Goal: Information Seeking & Learning: Learn about a topic

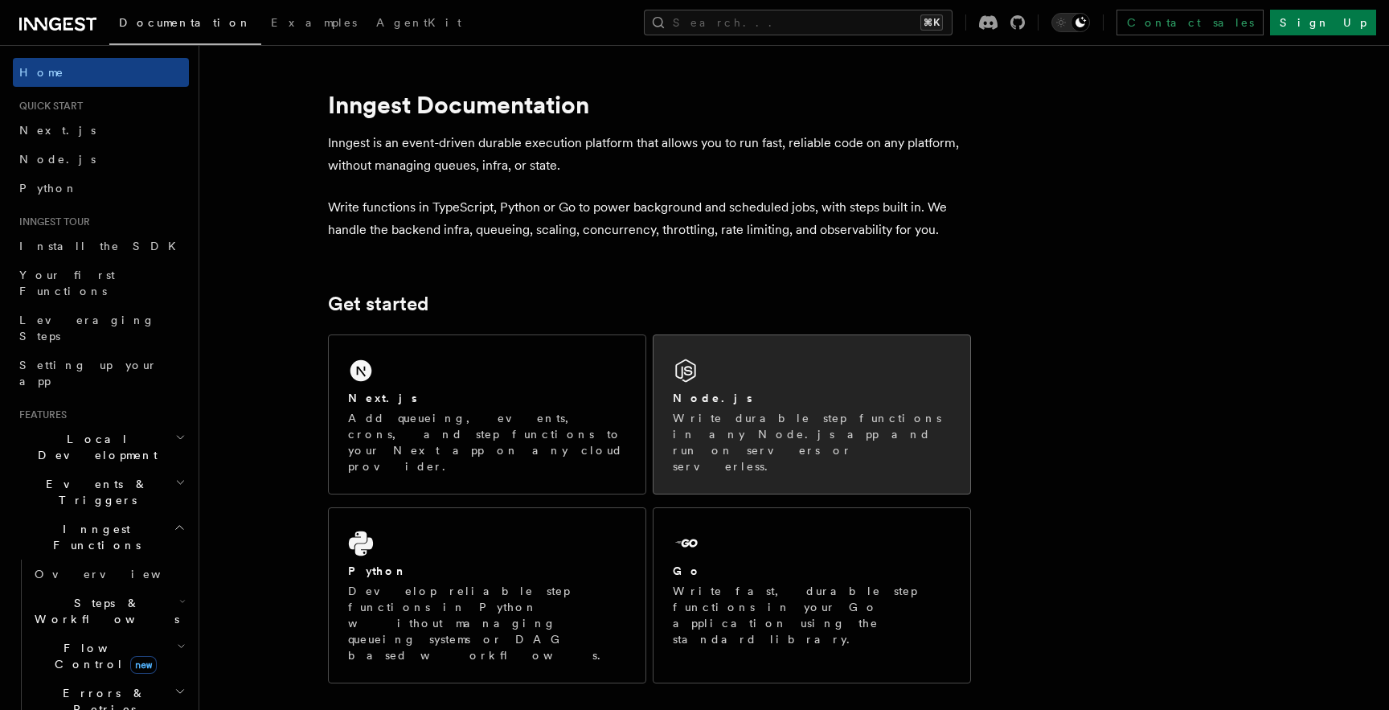
click at [715, 400] on div "Node.js" at bounding box center [812, 398] width 278 height 17
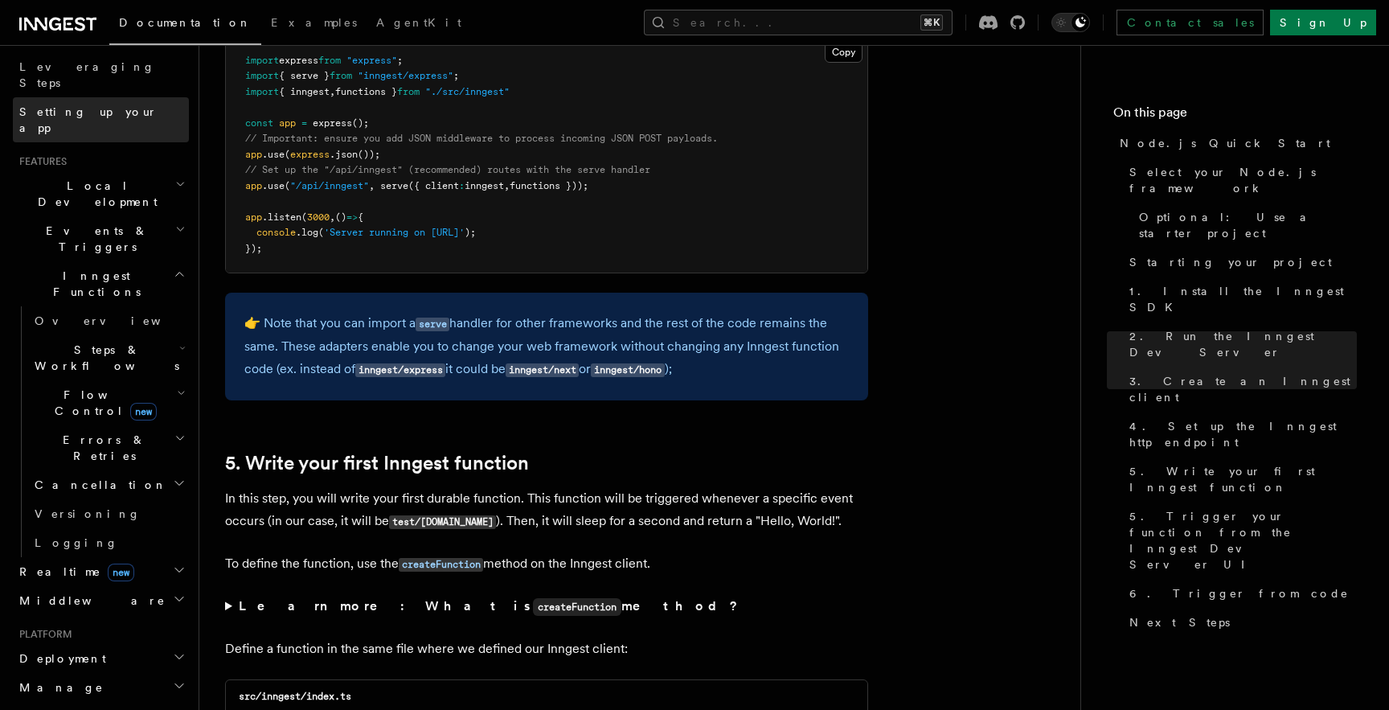
scroll to position [262, 0]
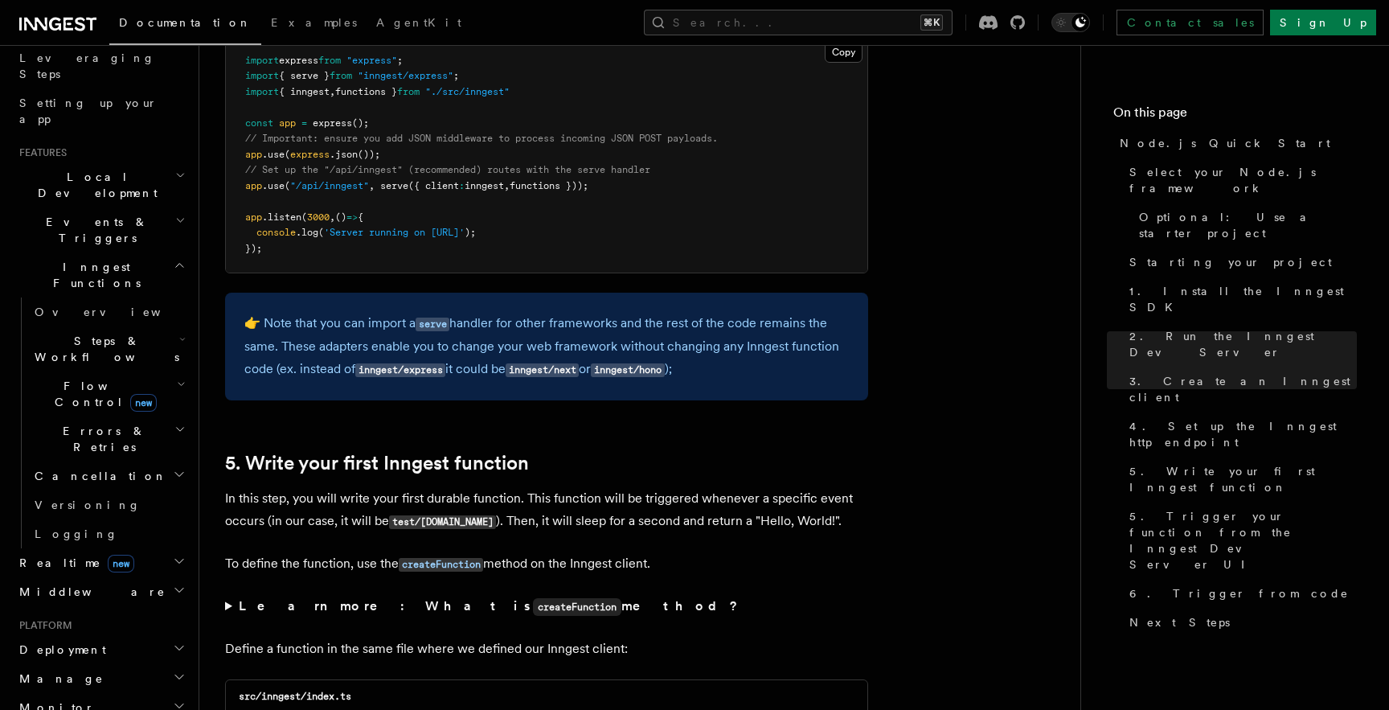
click at [182, 219] on icon "button" at bounding box center [181, 220] width 6 height 3
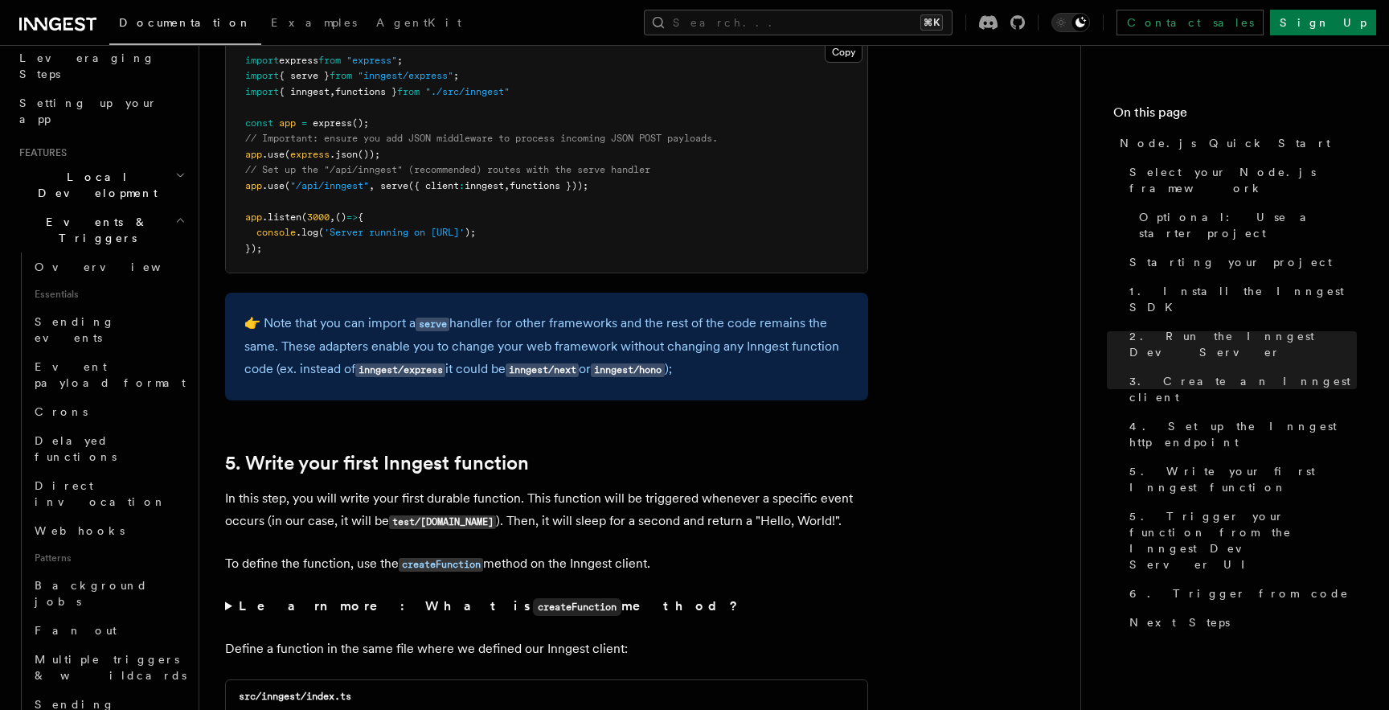
click at [182, 214] on icon "button" at bounding box center [180, 220] width 10 height 13
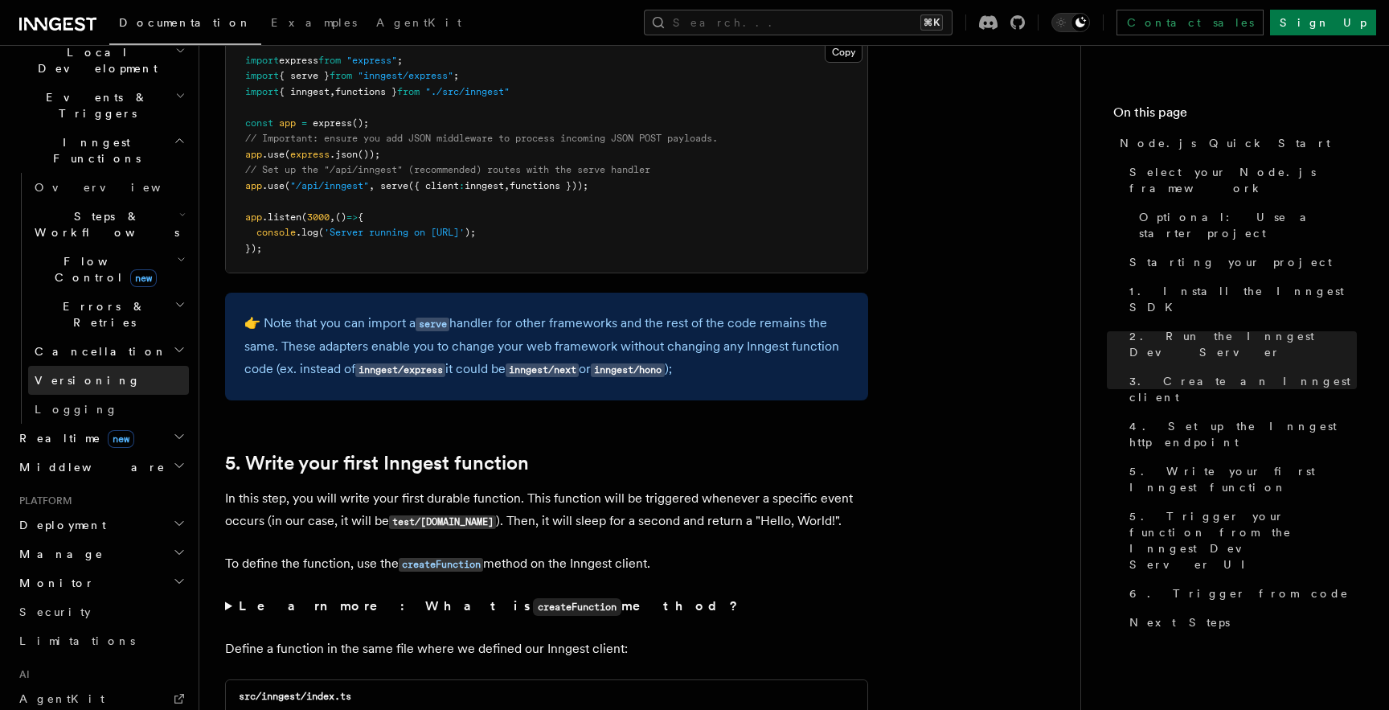
scroll to position [408, 0]
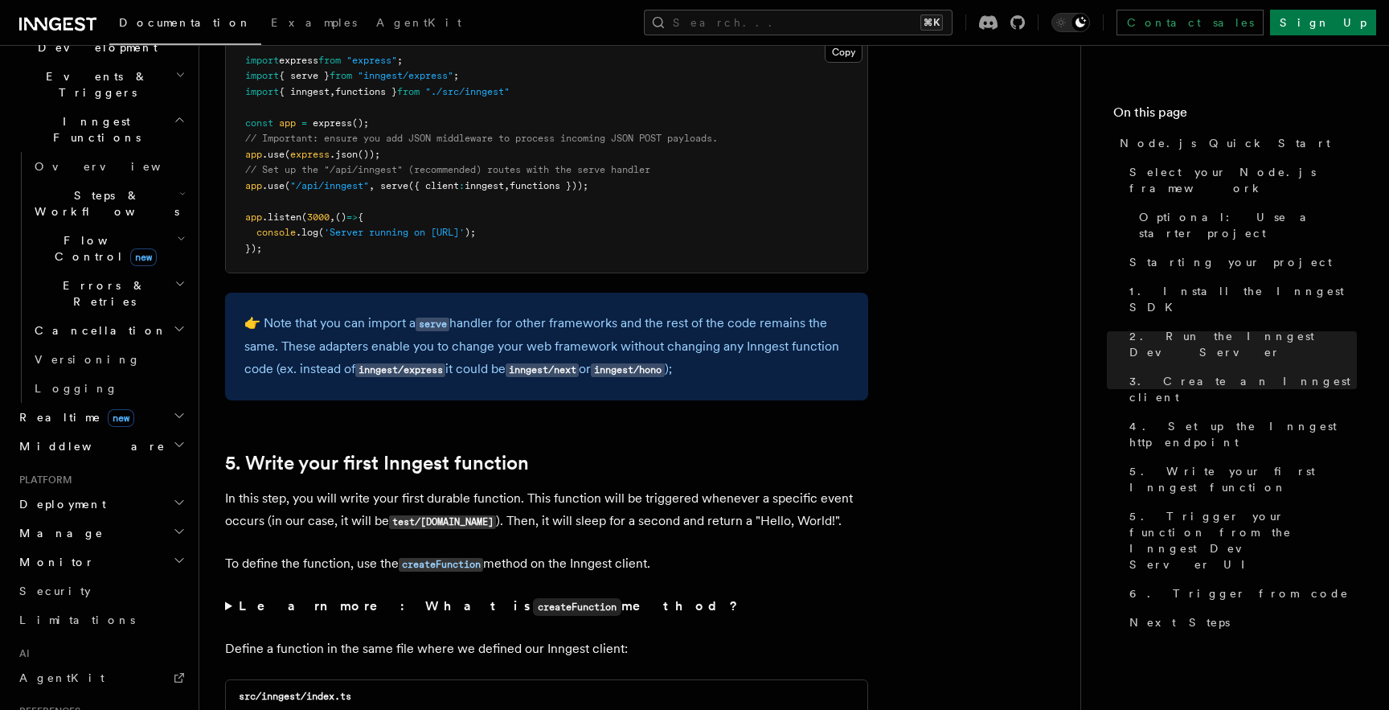
click at [90, 490] on h2 "Deployment" at bounding box center [101, 504] width 176 height 29
click at [73, 527] on span "Overview" at bounding box center [118, 533] width 166 height 13
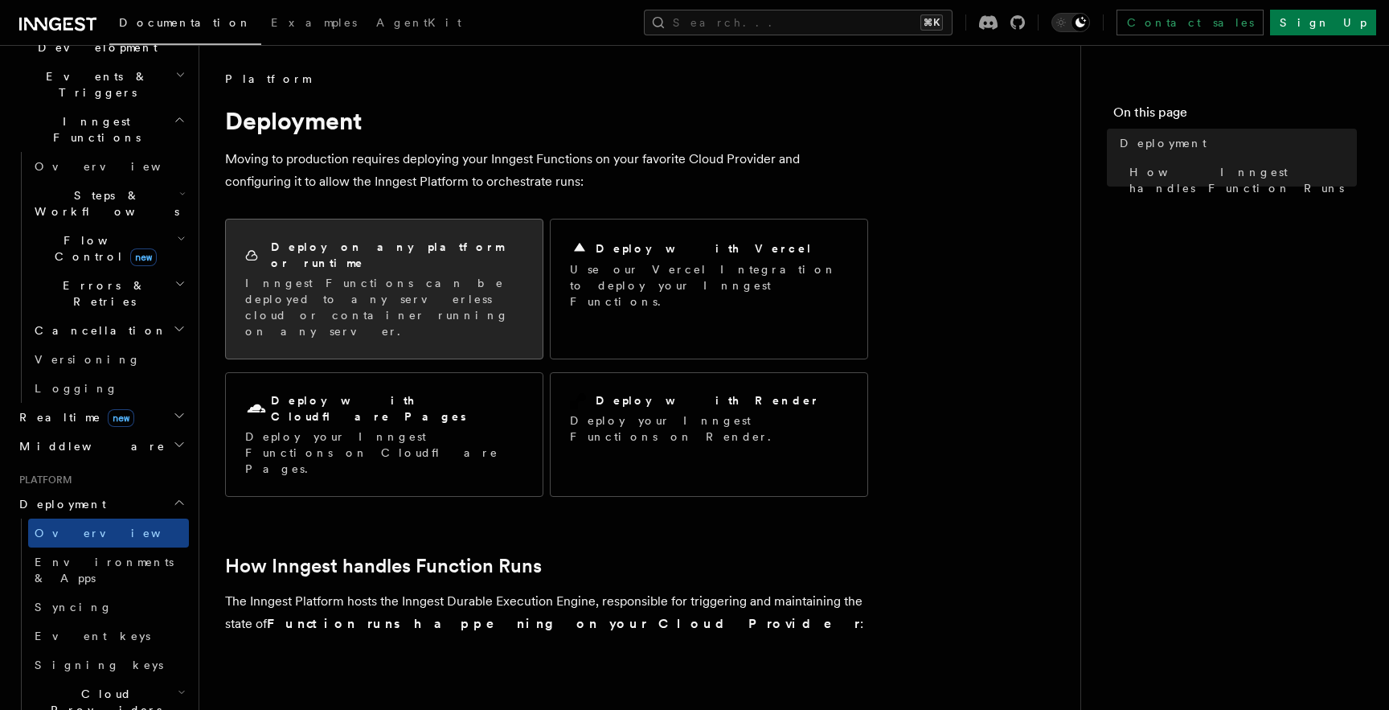
click at [390, 255] on div "Deploy on any platform or runtime" at bounding box center [384, 255] width 278 height 33
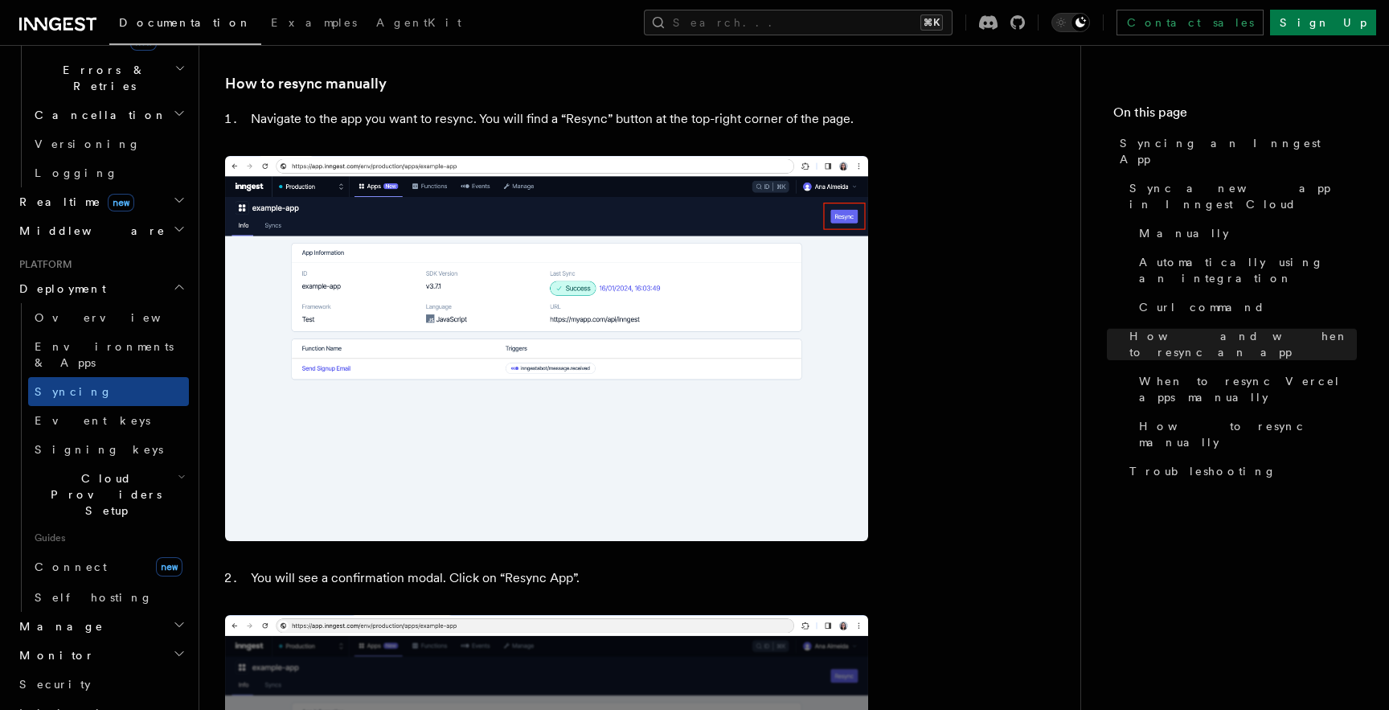
scroll to position [3363, 0]
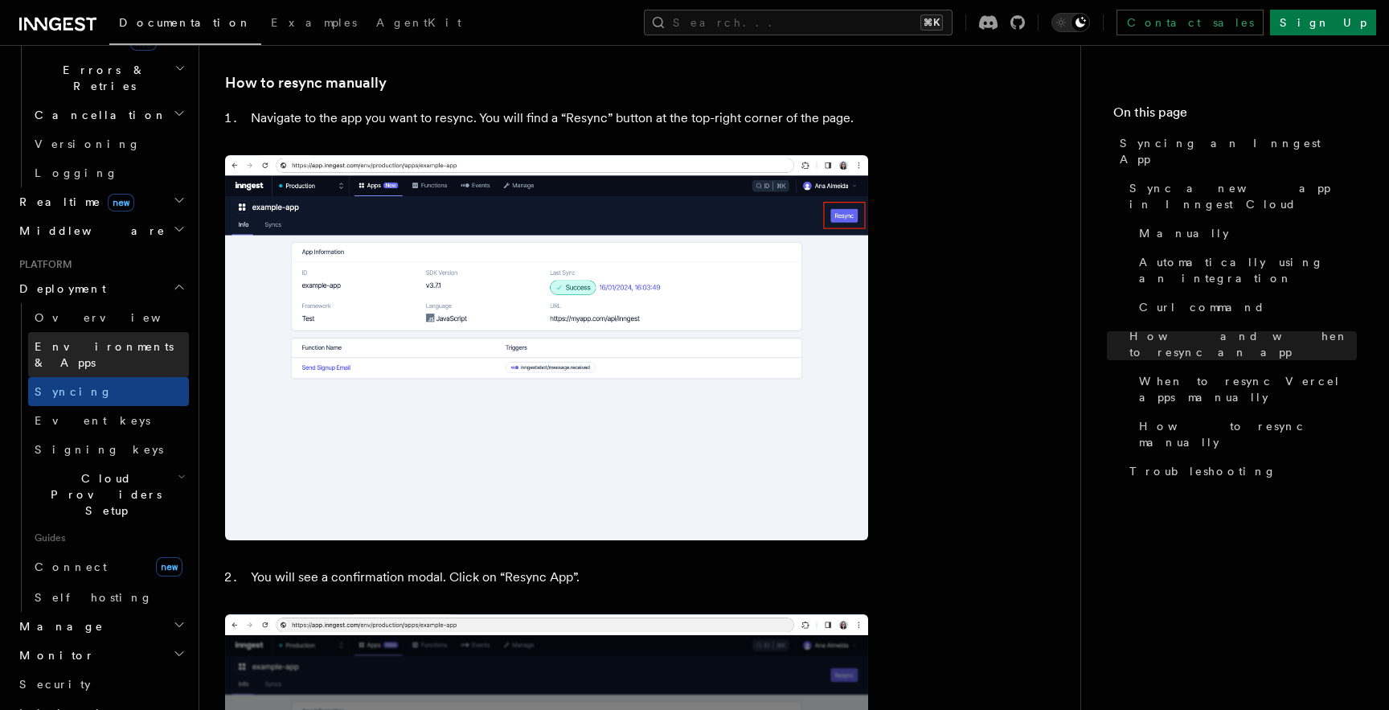
click at [102, 338] on span "Environments & Apps" at bounding box center [112, 354] width 154 height 32
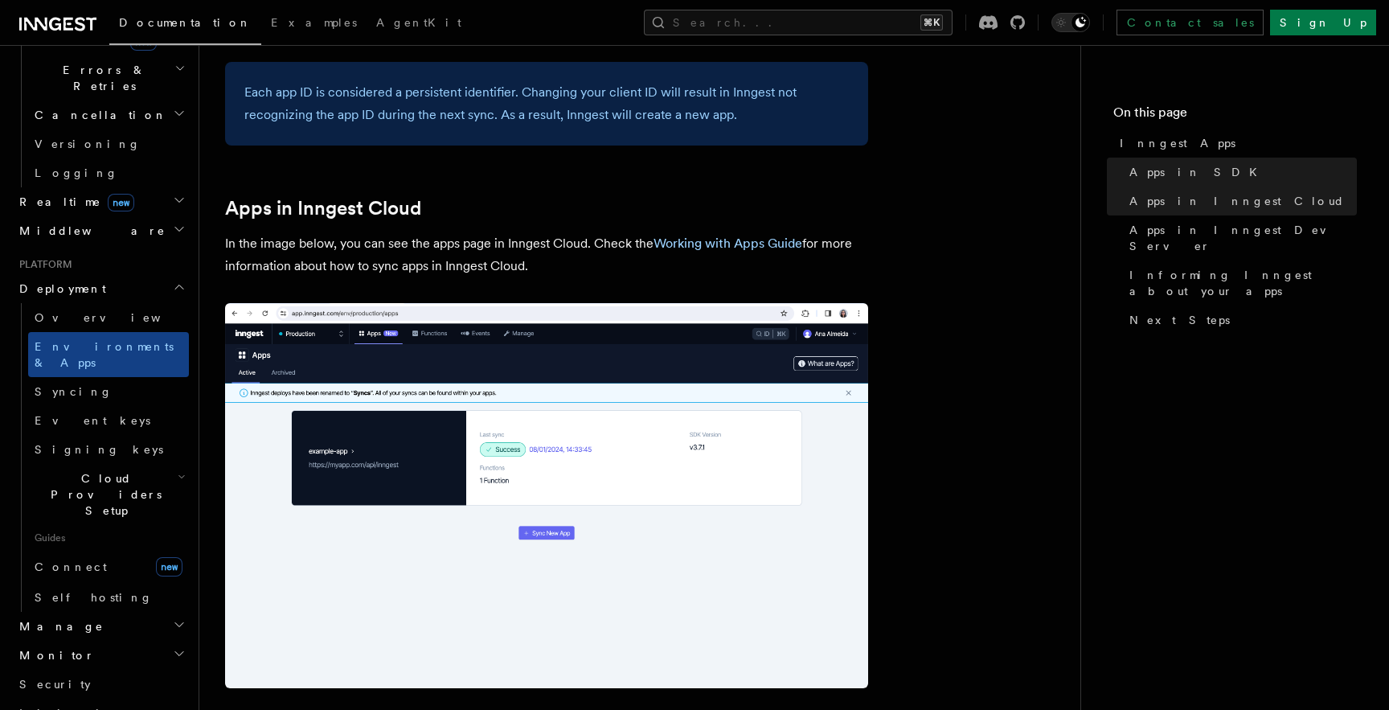
scroll to position [1228, 0]
